Goal: Information Seeking & Learning: Learn about a topic

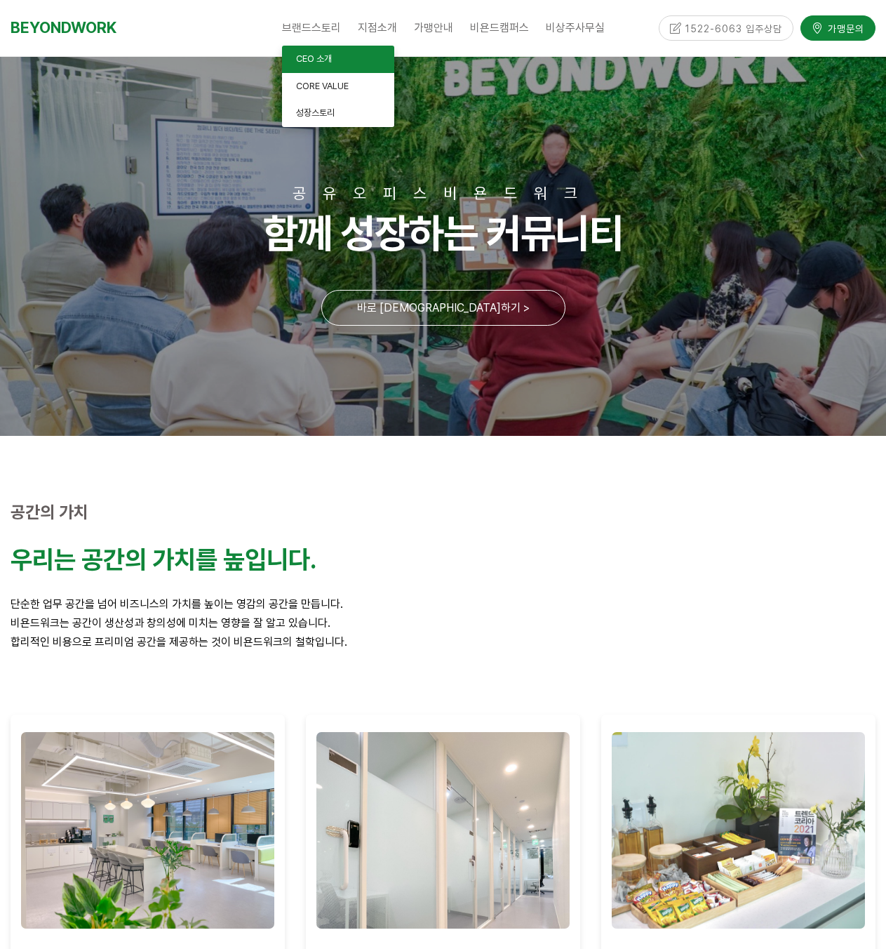
click at [326, 55] on span "CEO 소개" at bounding box center [314, 58] width 36 height 11
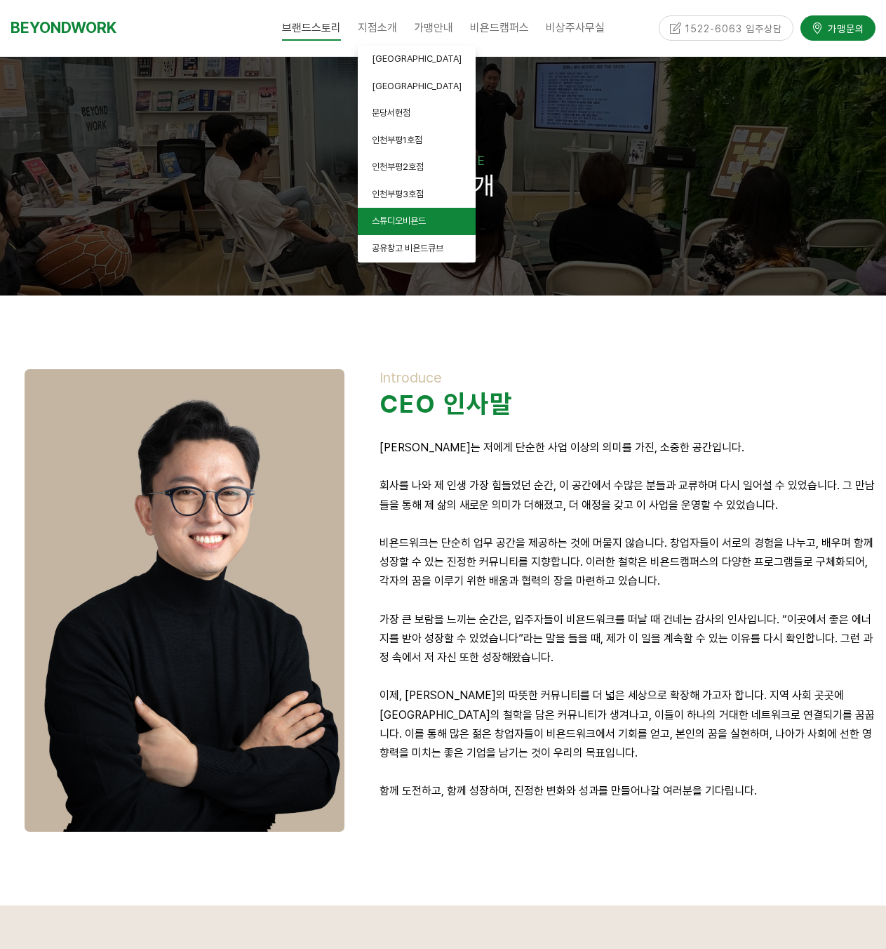
click at [431, 225] on link "스튜디오비욘드" at bounding box center [417, 221] width 118 height 27
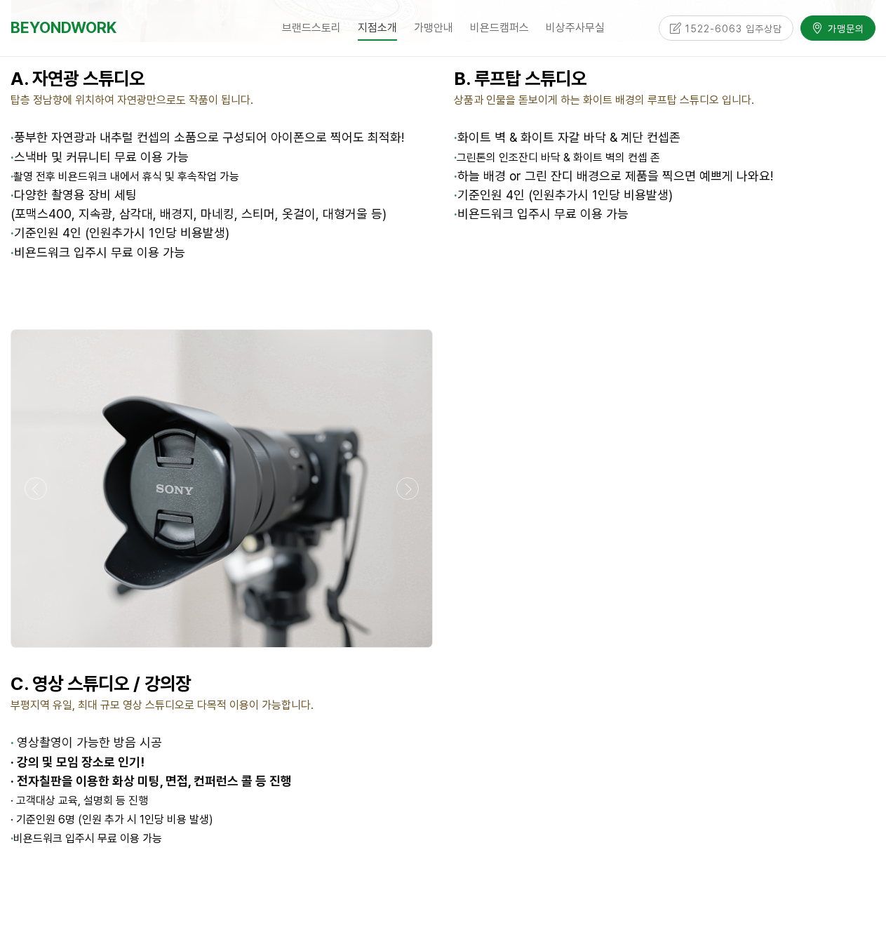
scroll to position [2105, 0]
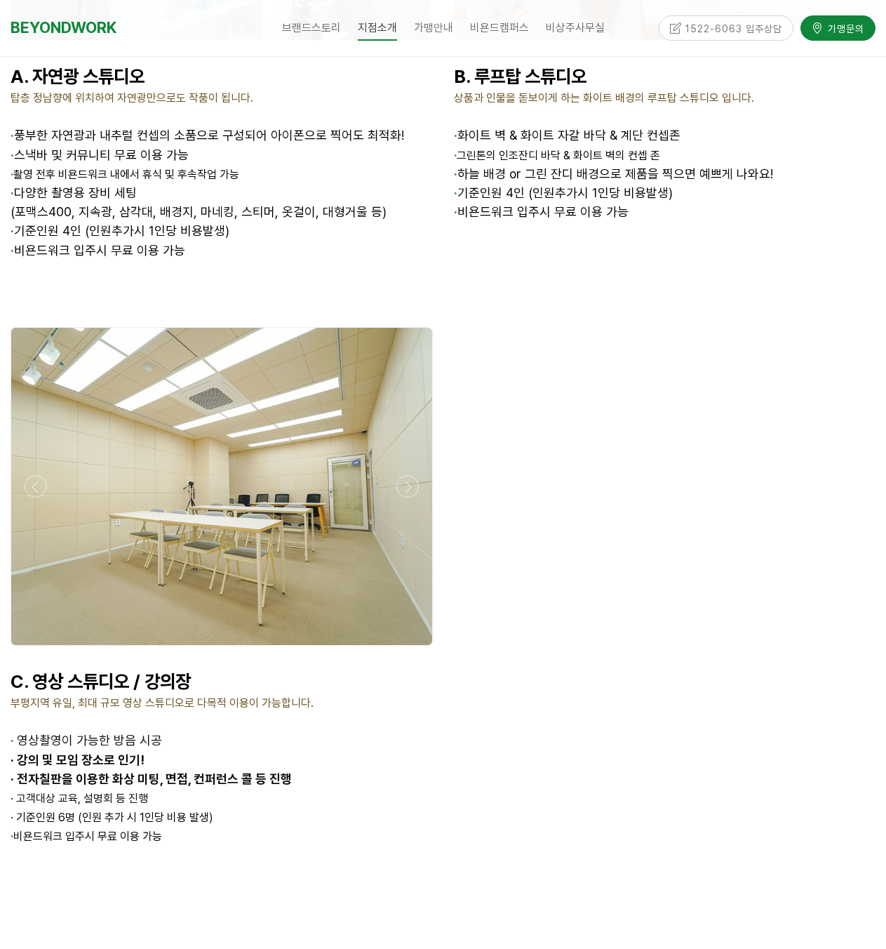
click at [410, 649] on div at bounding box center [222, 649] width 430 height 0
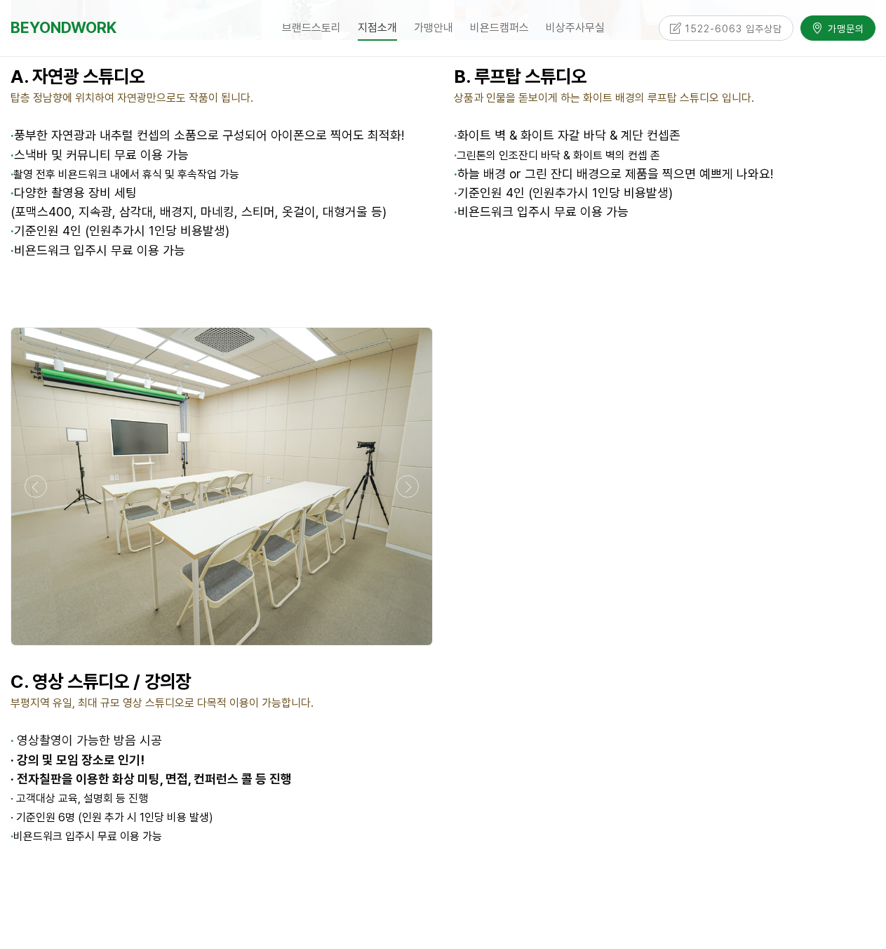
click at [410, 649] on div at bounding box center [222, 649] width 430 height 0
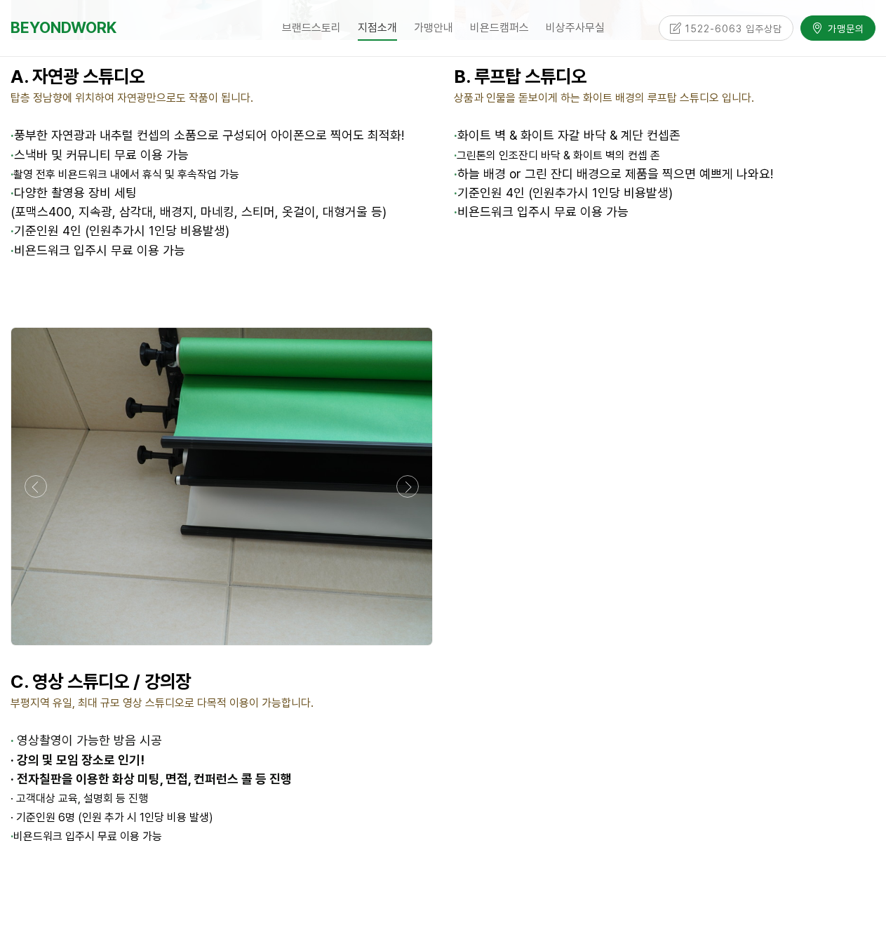
click at [410, 649] on div at bounding box center [222, 649] width 430 height 0
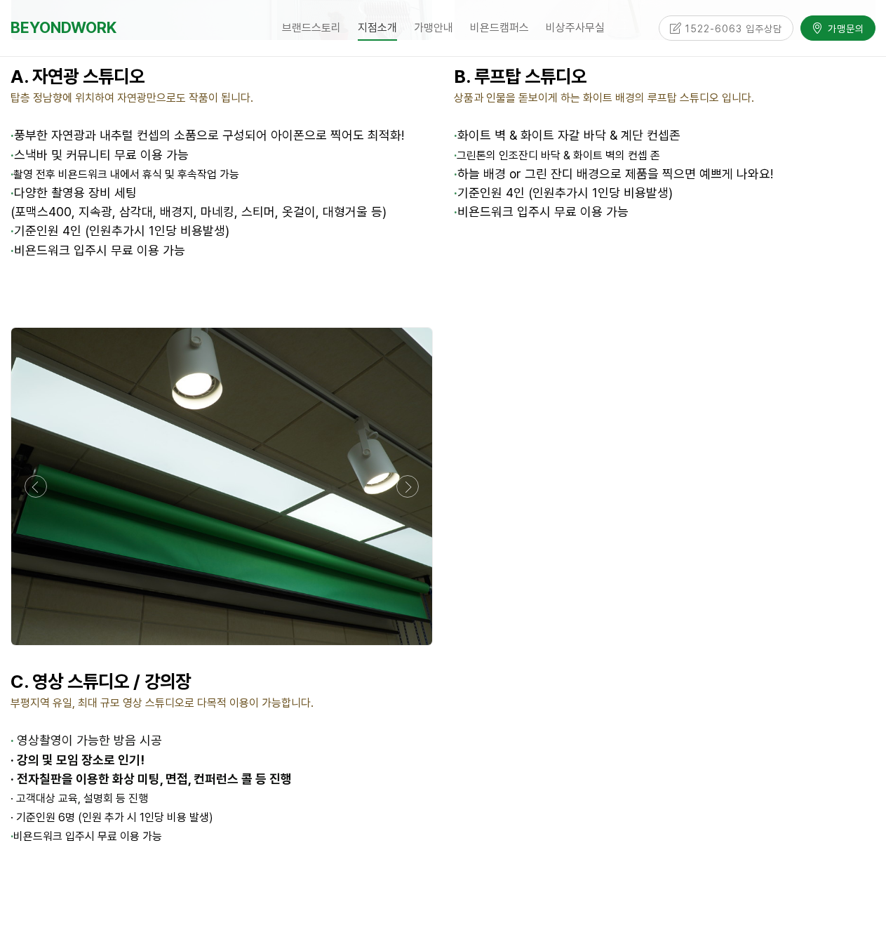
click at [410, 649] on div at bounding box center [222, 649] width 430 height 0
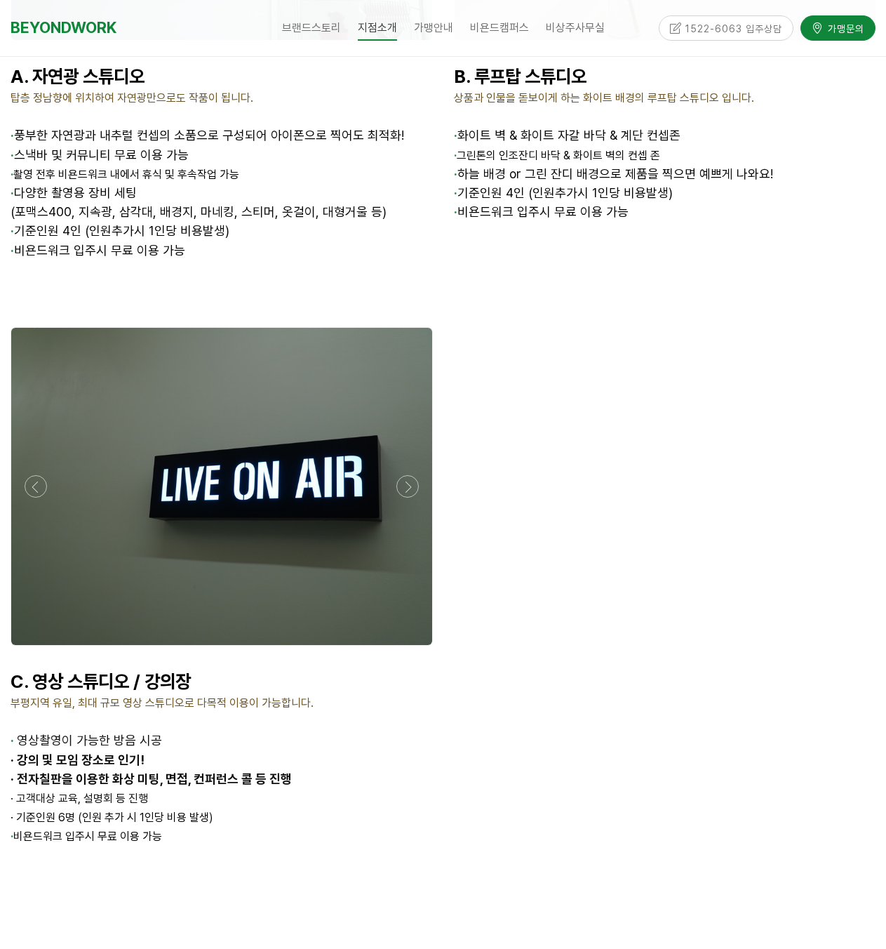
click at [410, 649] on div at bounding box center [222, 649] width 430 height 0
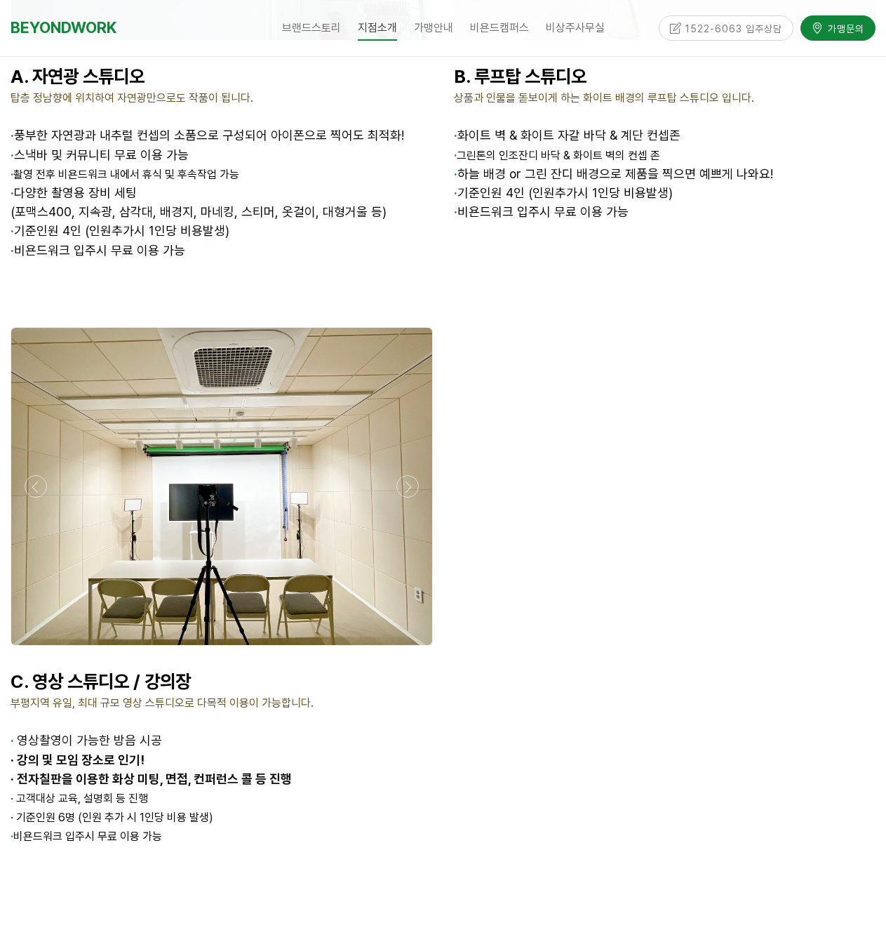
click at [410, 649] on div at bounding box center [222, 649] width 430 height 0
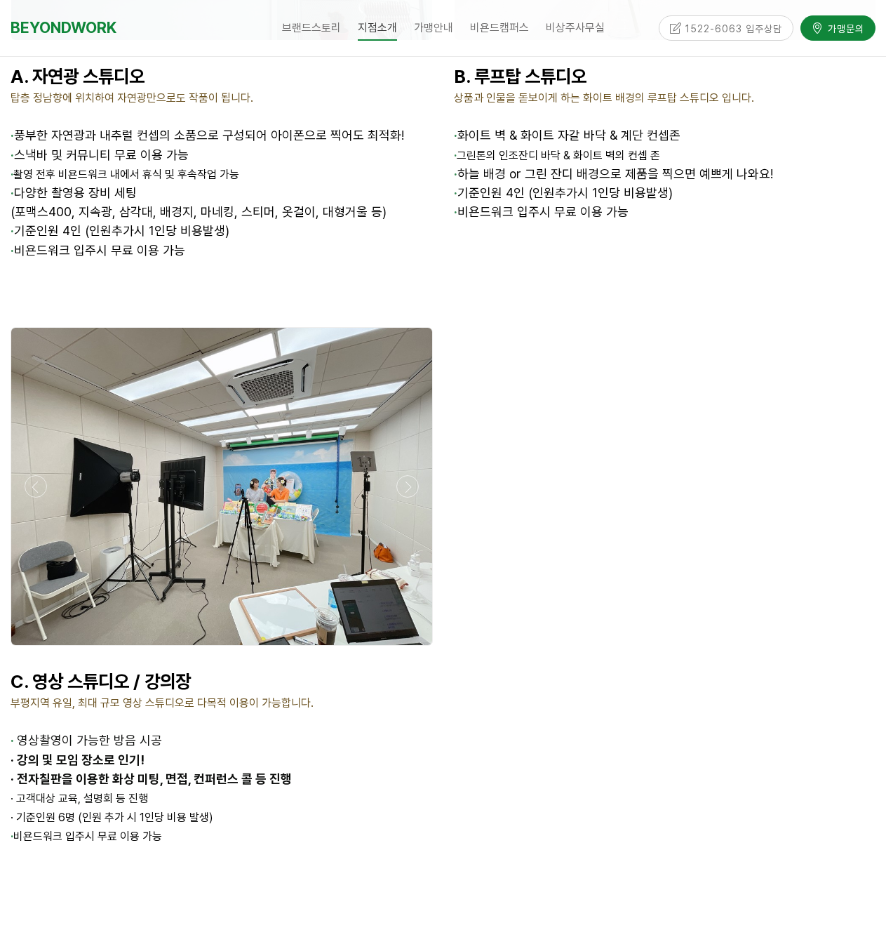
click at [410, 649] on div at bounding box center [222, 649] width 430 height 0
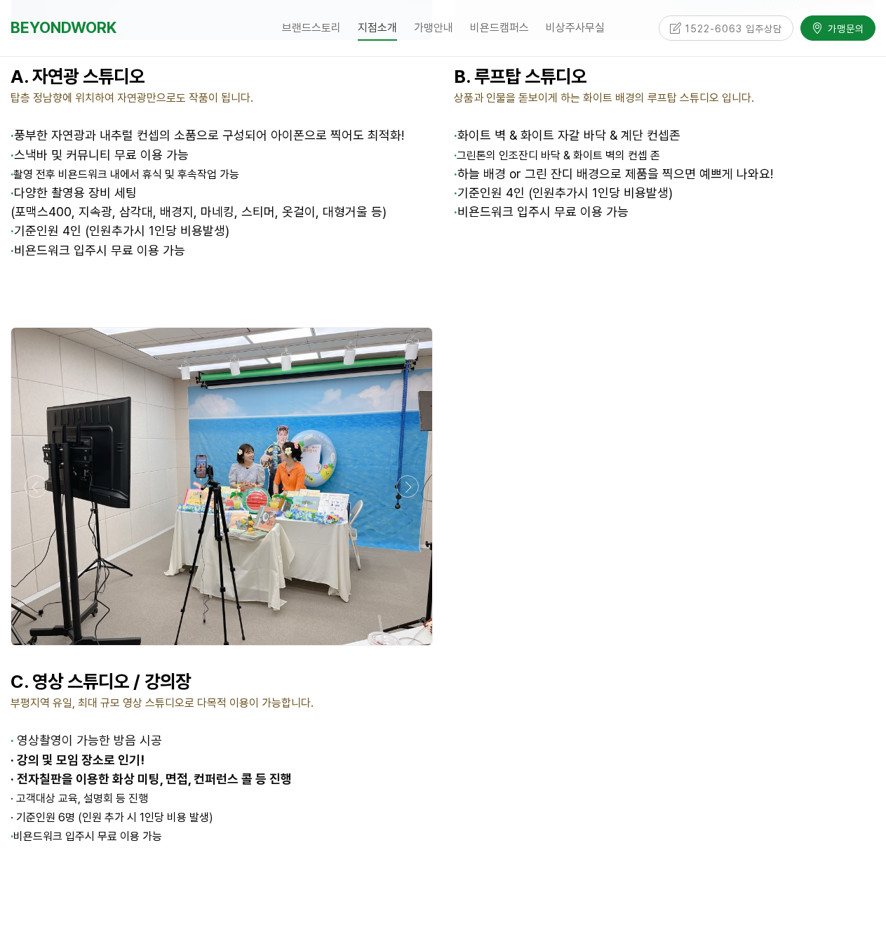
click at [408, 649] on div at bounding box center [222, 649] width 430 height 0
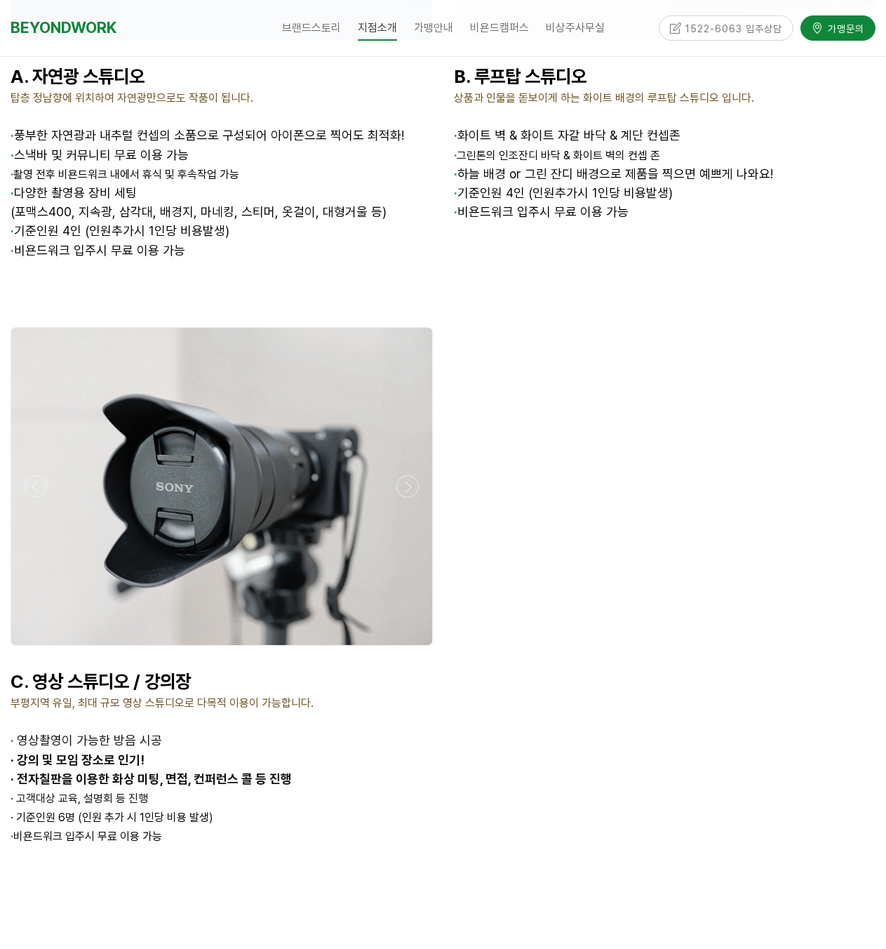
click at [408, 649] on div at bounding box center [222, 649] width 430 height 0
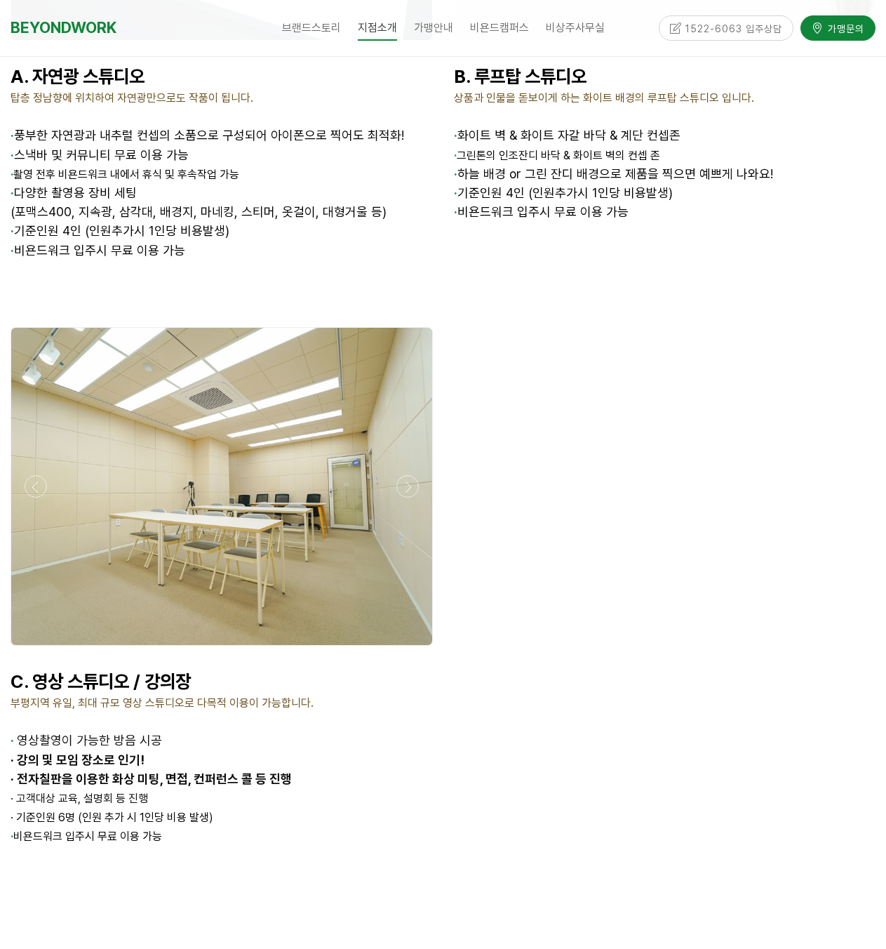
click at [408, 649] on div at bounding box center [222, 649] width 430 height 0
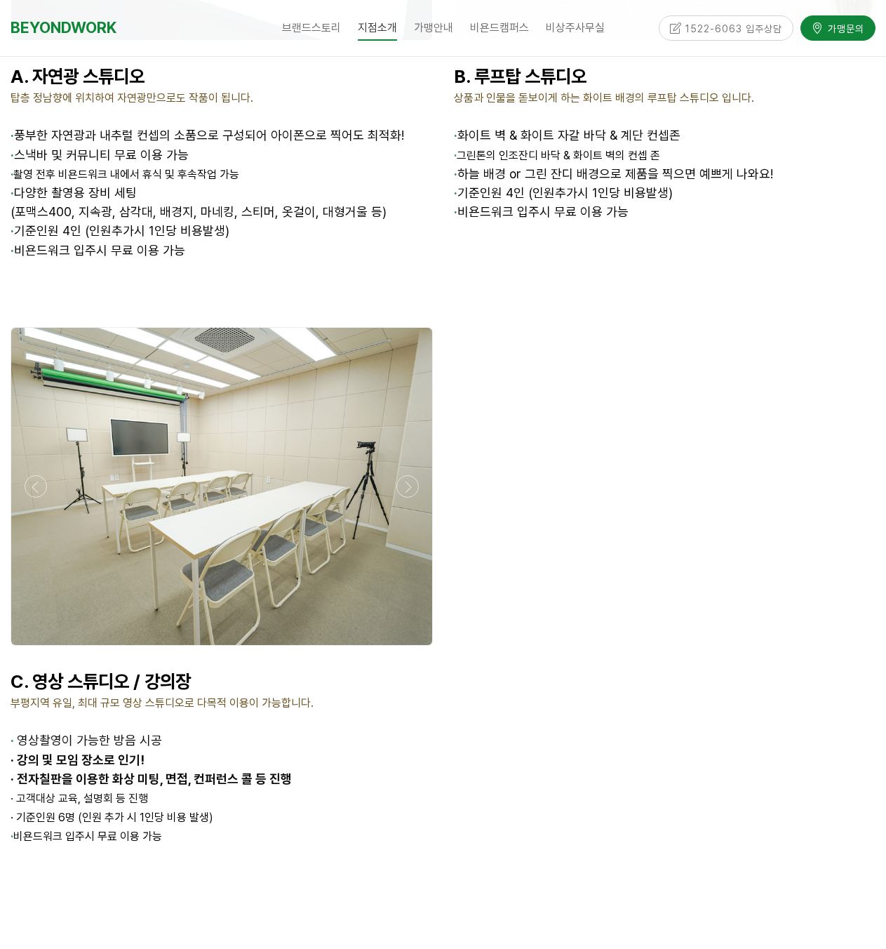
click at [408, 649] on div at bounding box center [222, 649] width 430 height 0
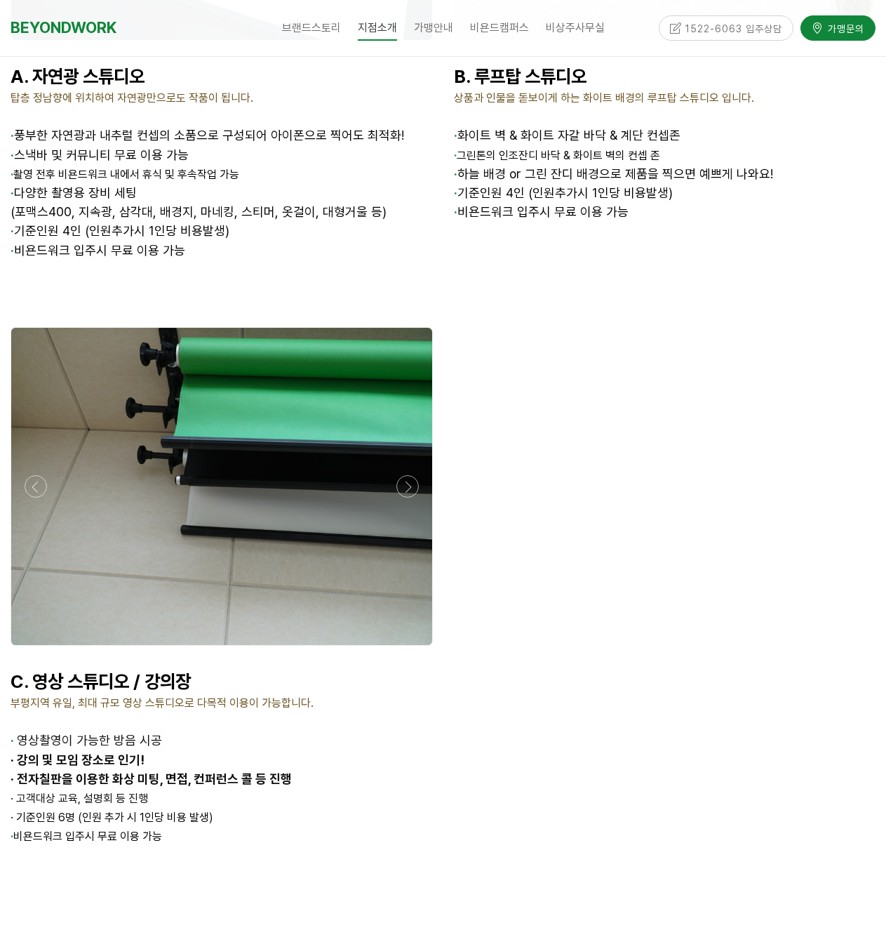
click at [408, 649] on div at bounding box center [222, 649] width 430 height 0
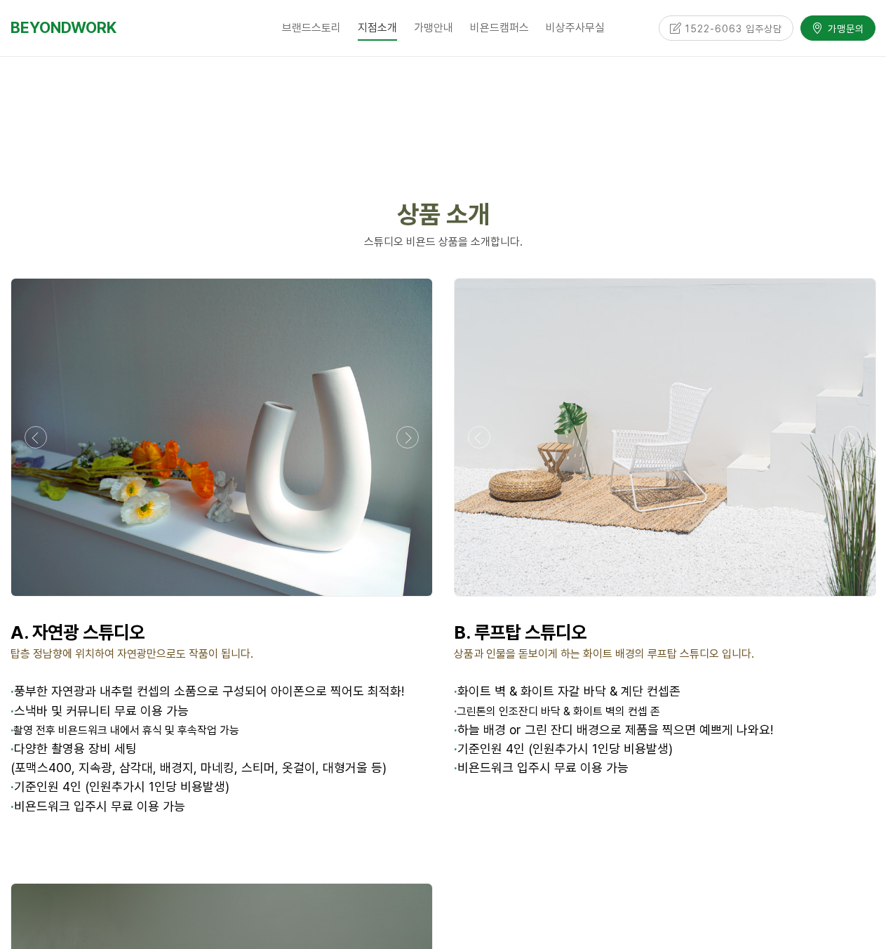
scroll to position [1544, 0]
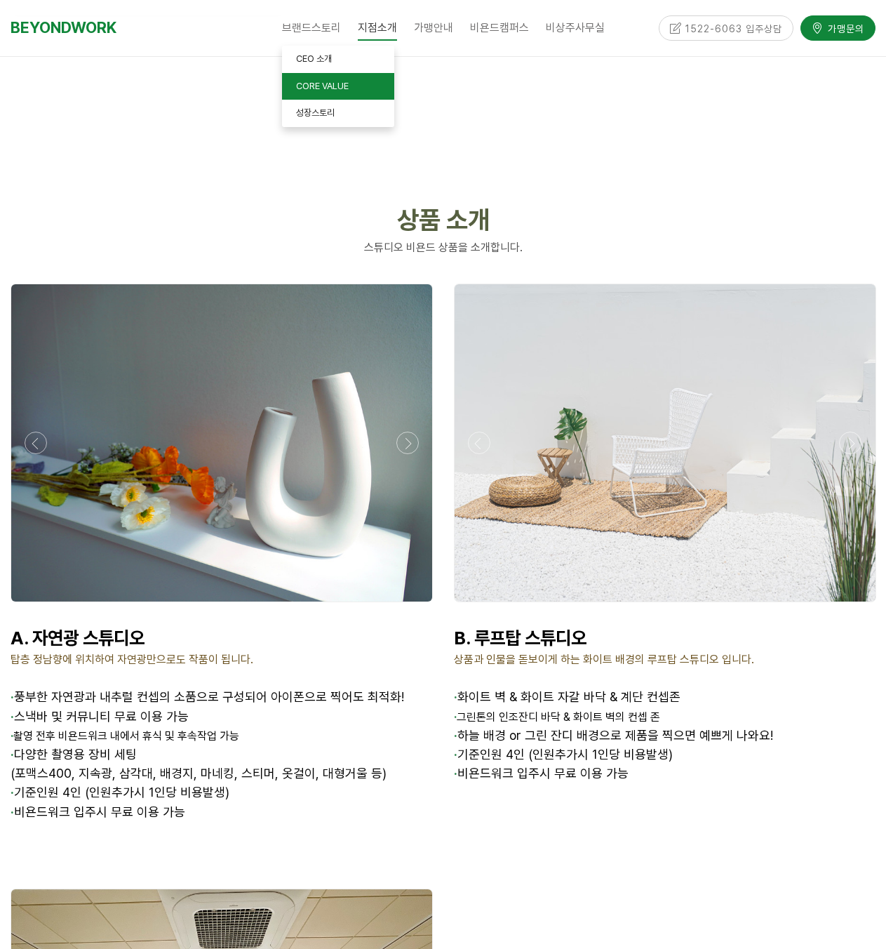
click at [326, 84] on span "CORE VALUE" at bounding box center [322, 86] width 53 height 11
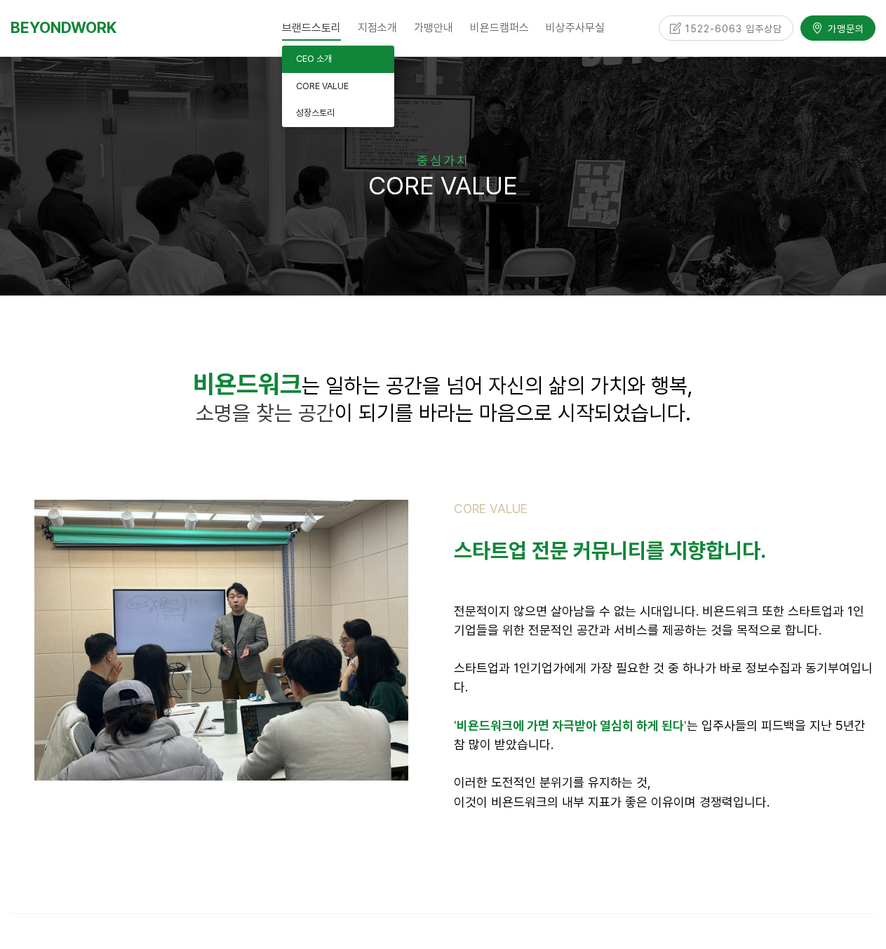
click at [314, 64] on link "CEO 소개" at bounding box center [338, 59] width 112 height 27
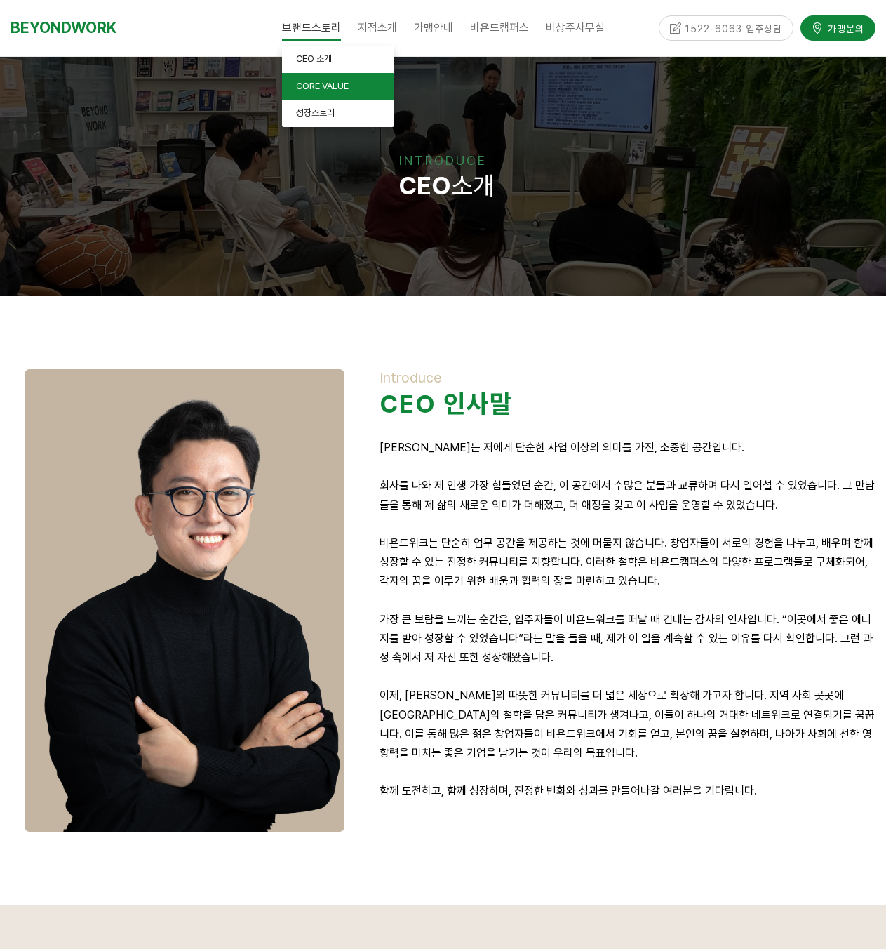
click at [307, 88] on span "CORE VALUE" at bounding box center [322, 86] width 53 height 11
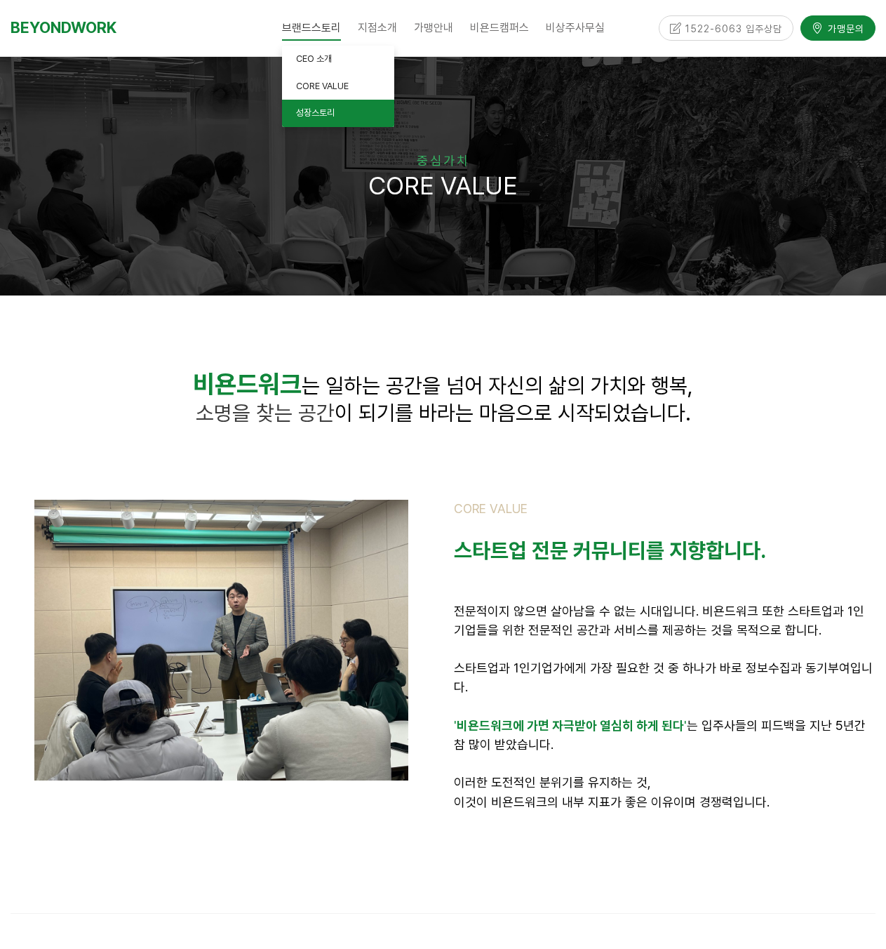
click at [324, 113] on span "성장스토리" at bounding box center [315, 112] width 39 height 11
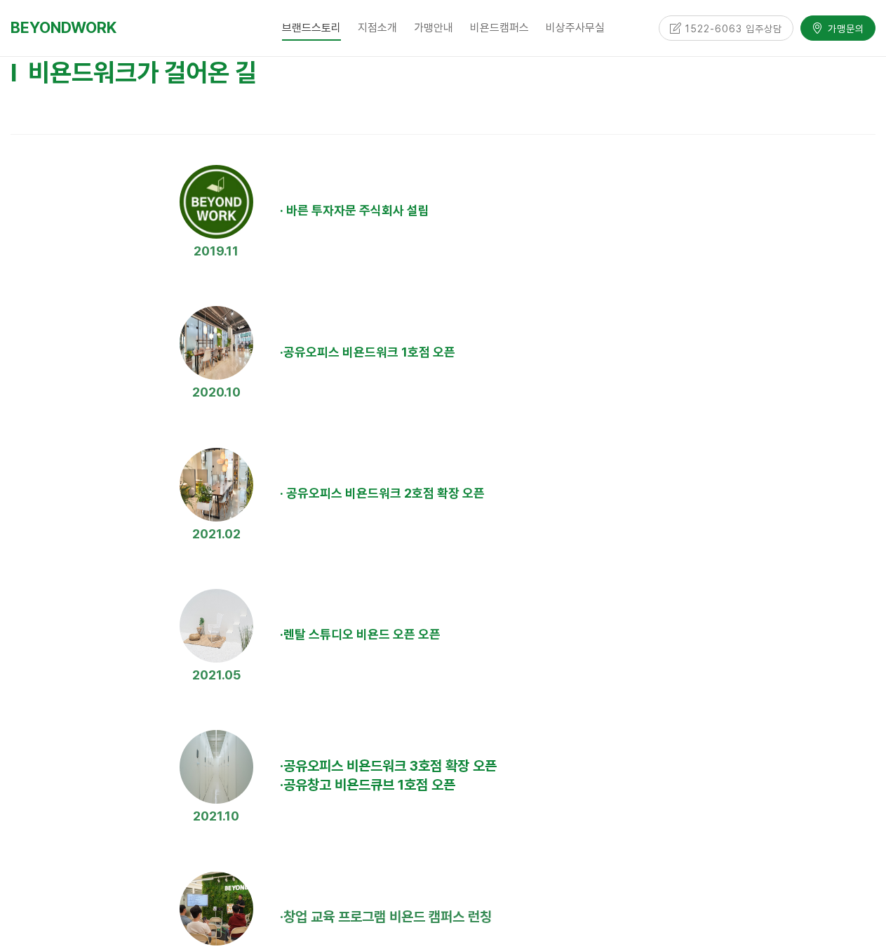
scroll to position [421, 0]
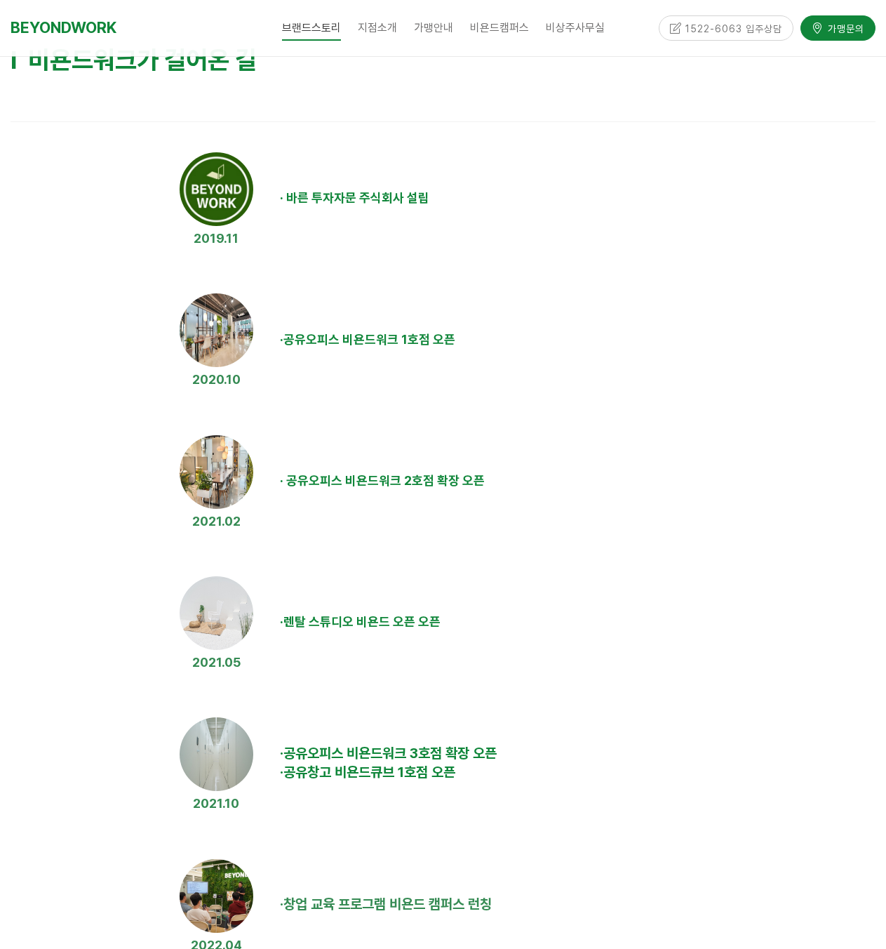
click at [219, 336] on img at bounding box center [217, 330] width 74 height 74
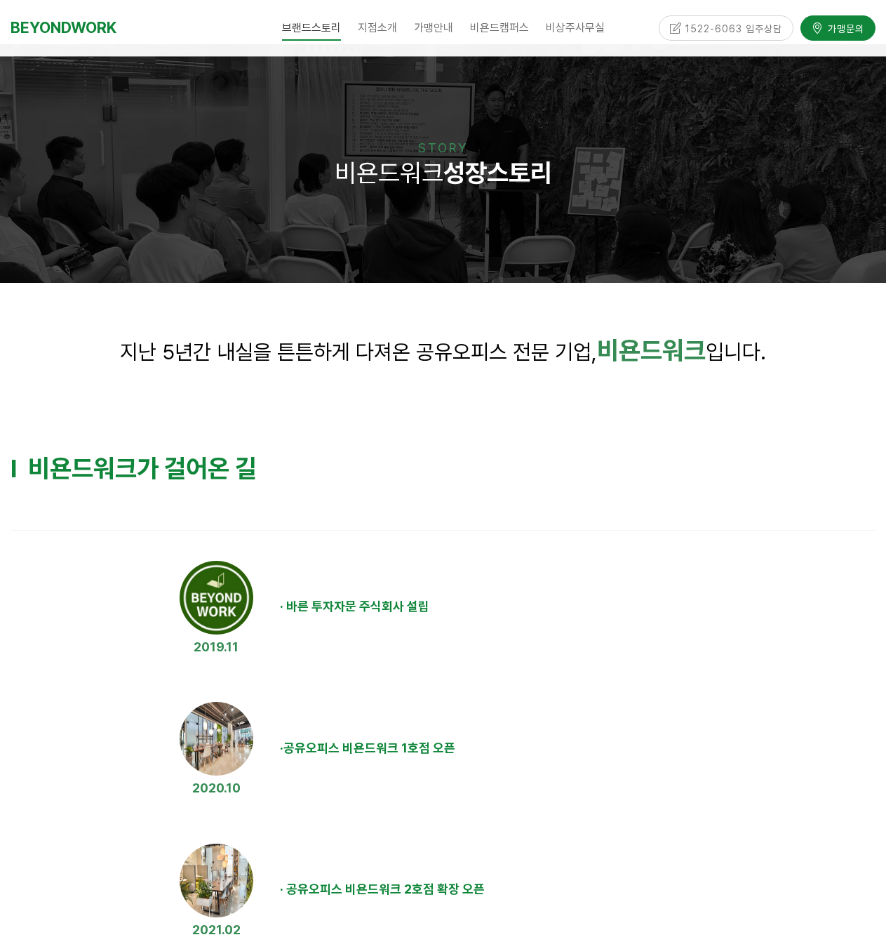
scroll to position [0, 0]
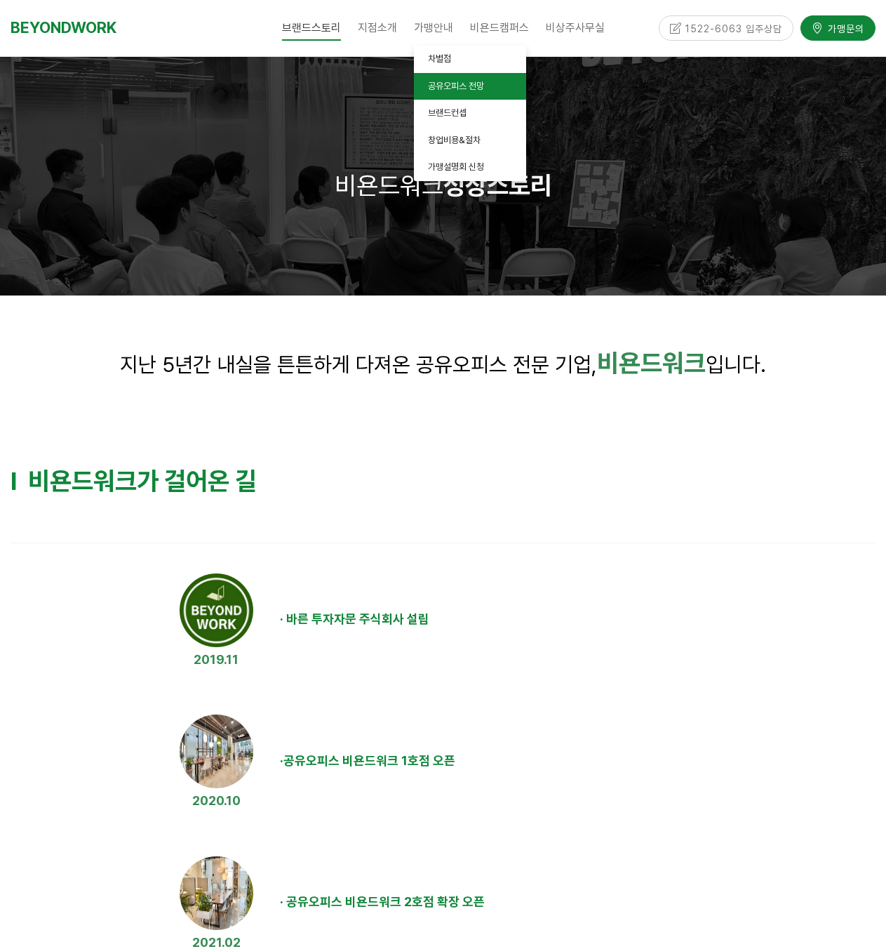
click at [471, 81] on span "공유오피스 전망" at bounding box center [456, 86] width 56 height 11
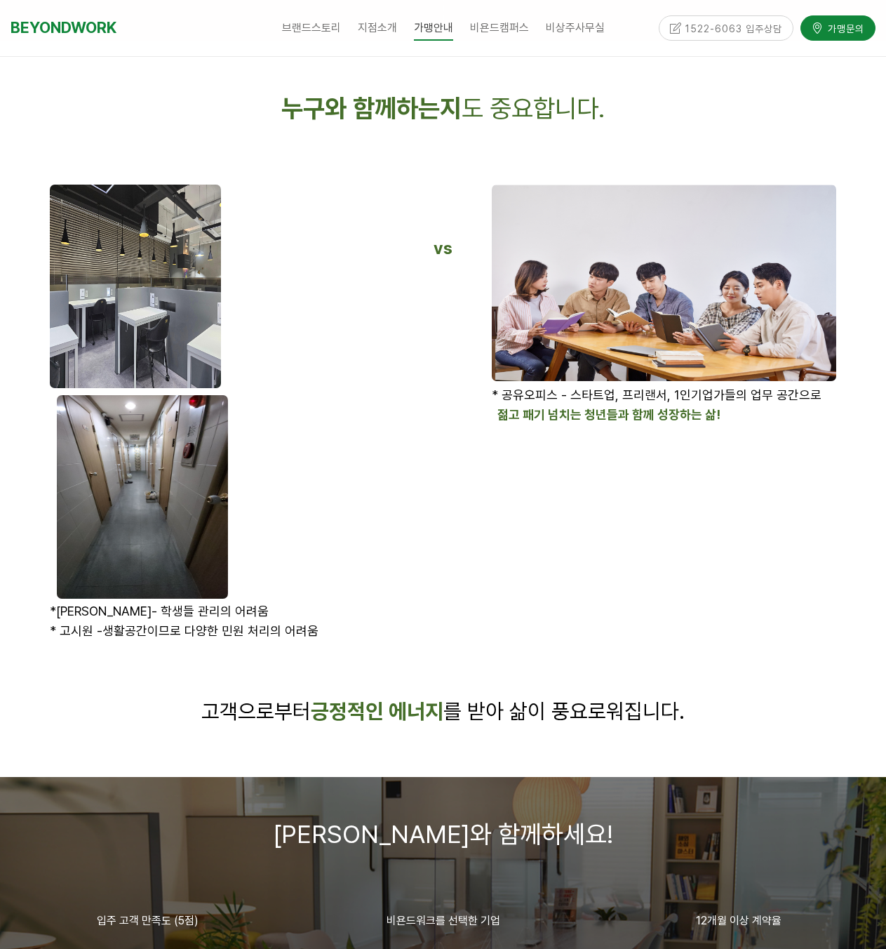
scroll to position [2176, 0]
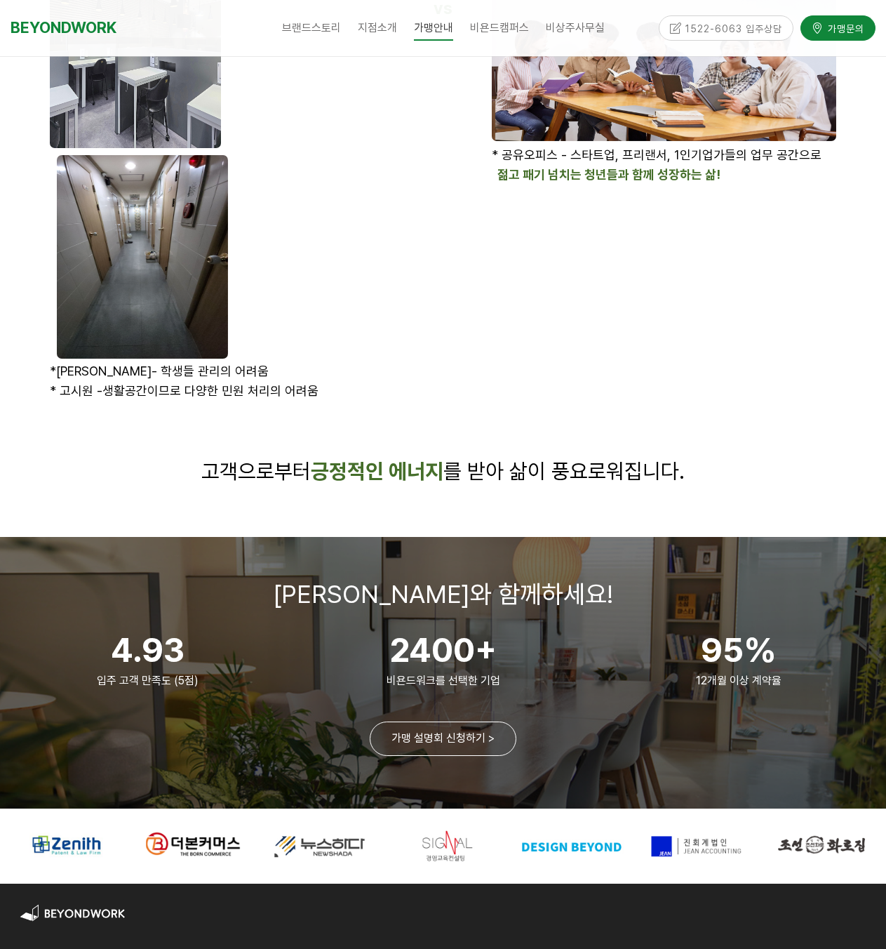
click at [590, 827] on div at bounding box center [570, 846] width 115 height 44
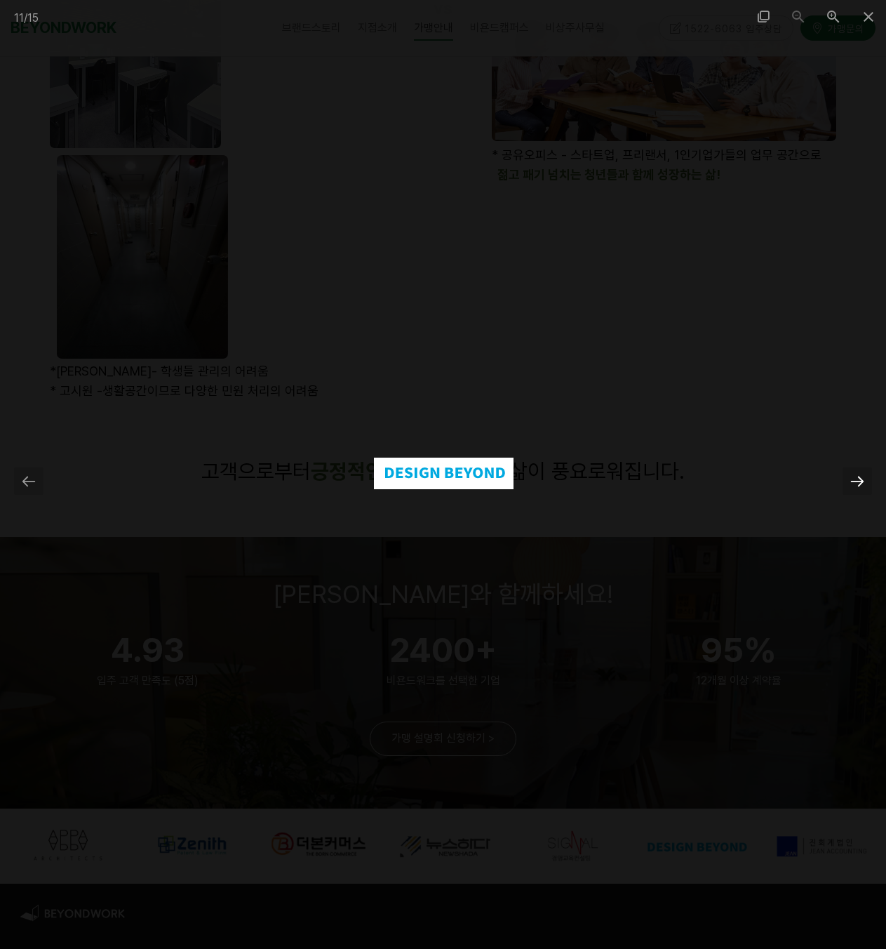
click at [860, 480] on div at bounding box center [857, 480] width 29 height 27
click at [864, 10] on span at bounding box center [868, 16] width 35 height 33
